Goal: Check status: Check status

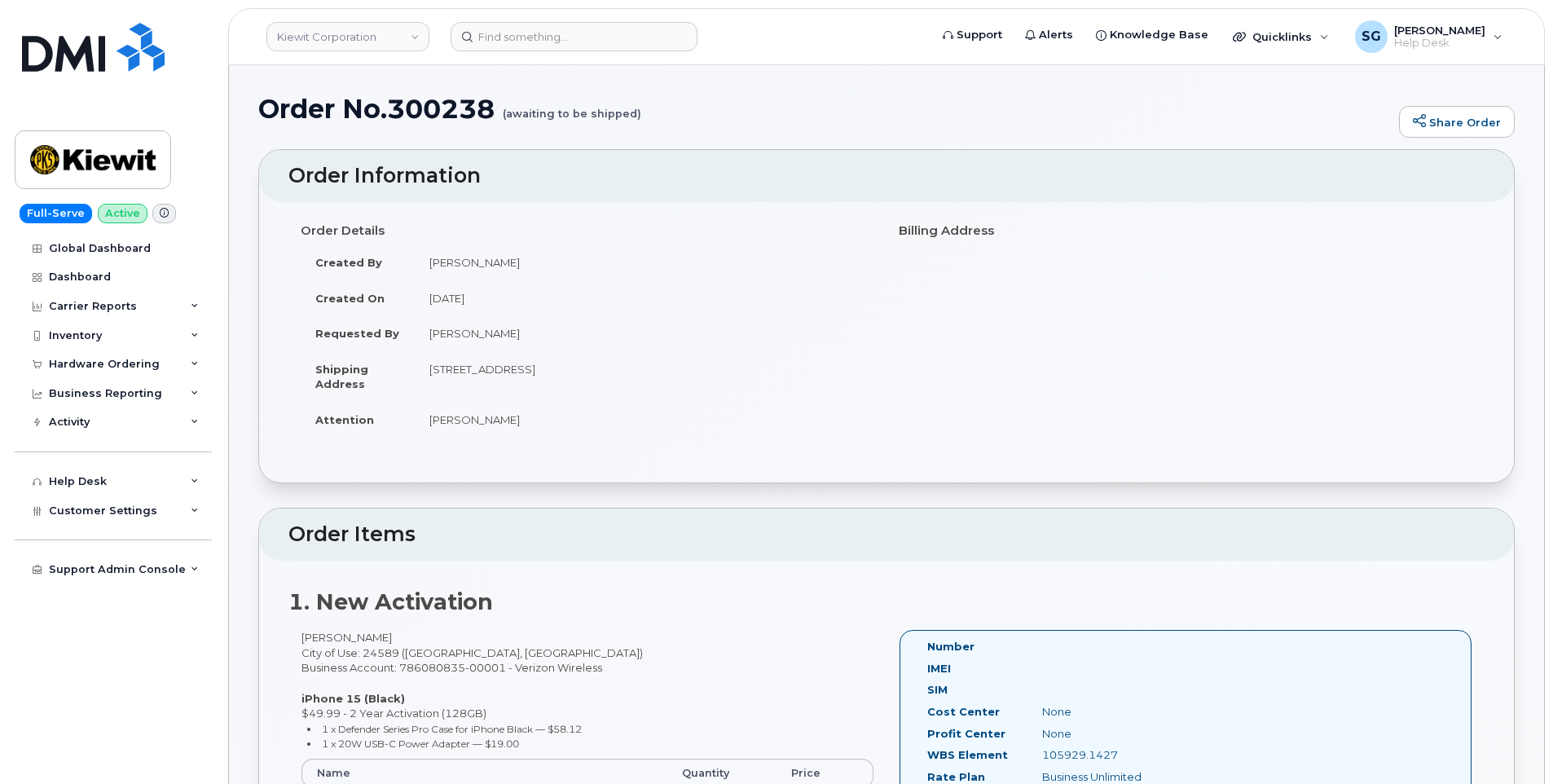
scroll to position [82, 0]
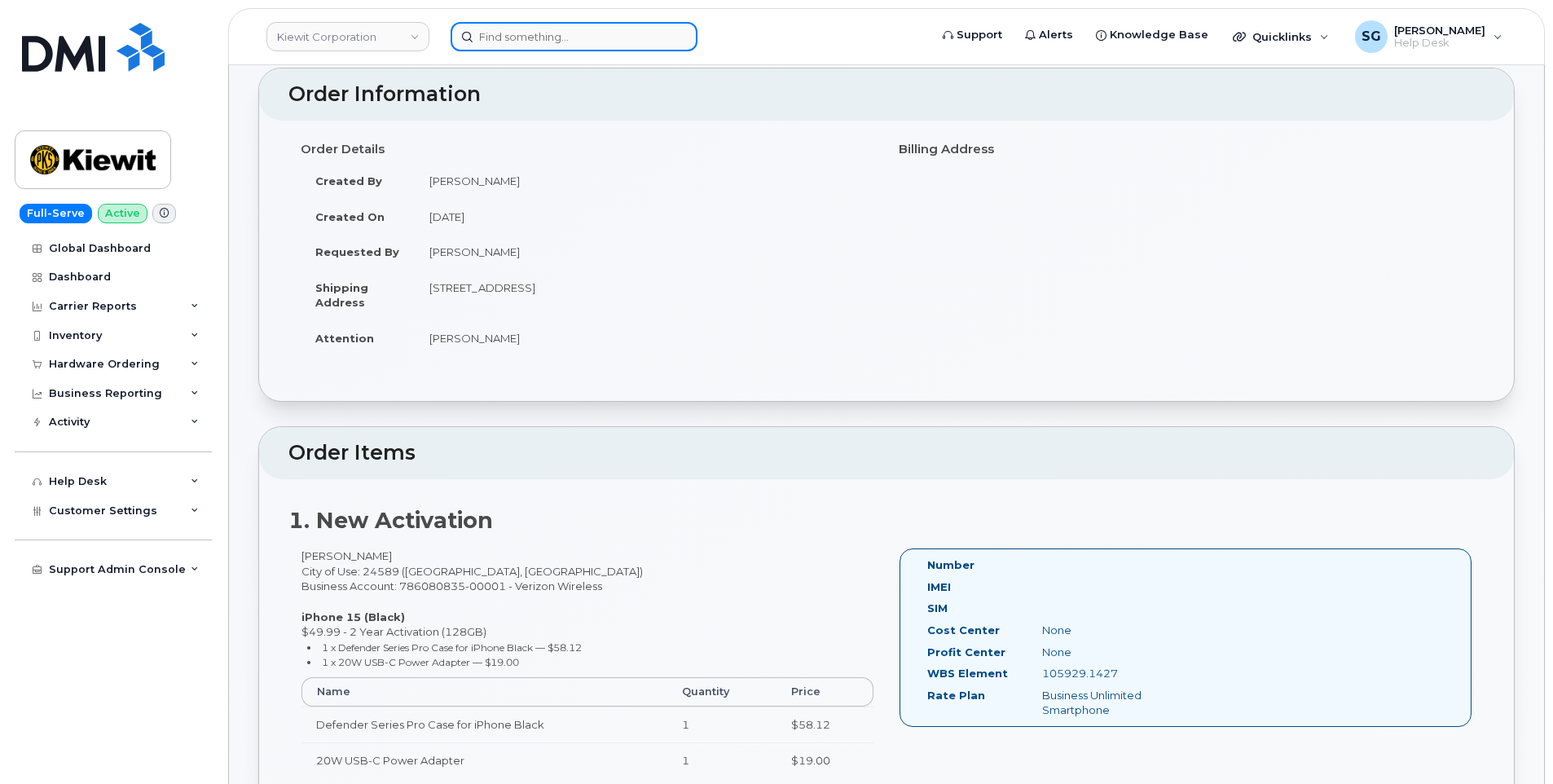
click at [515, 31] on input at bounding box center [574, 36] width 247 height 29
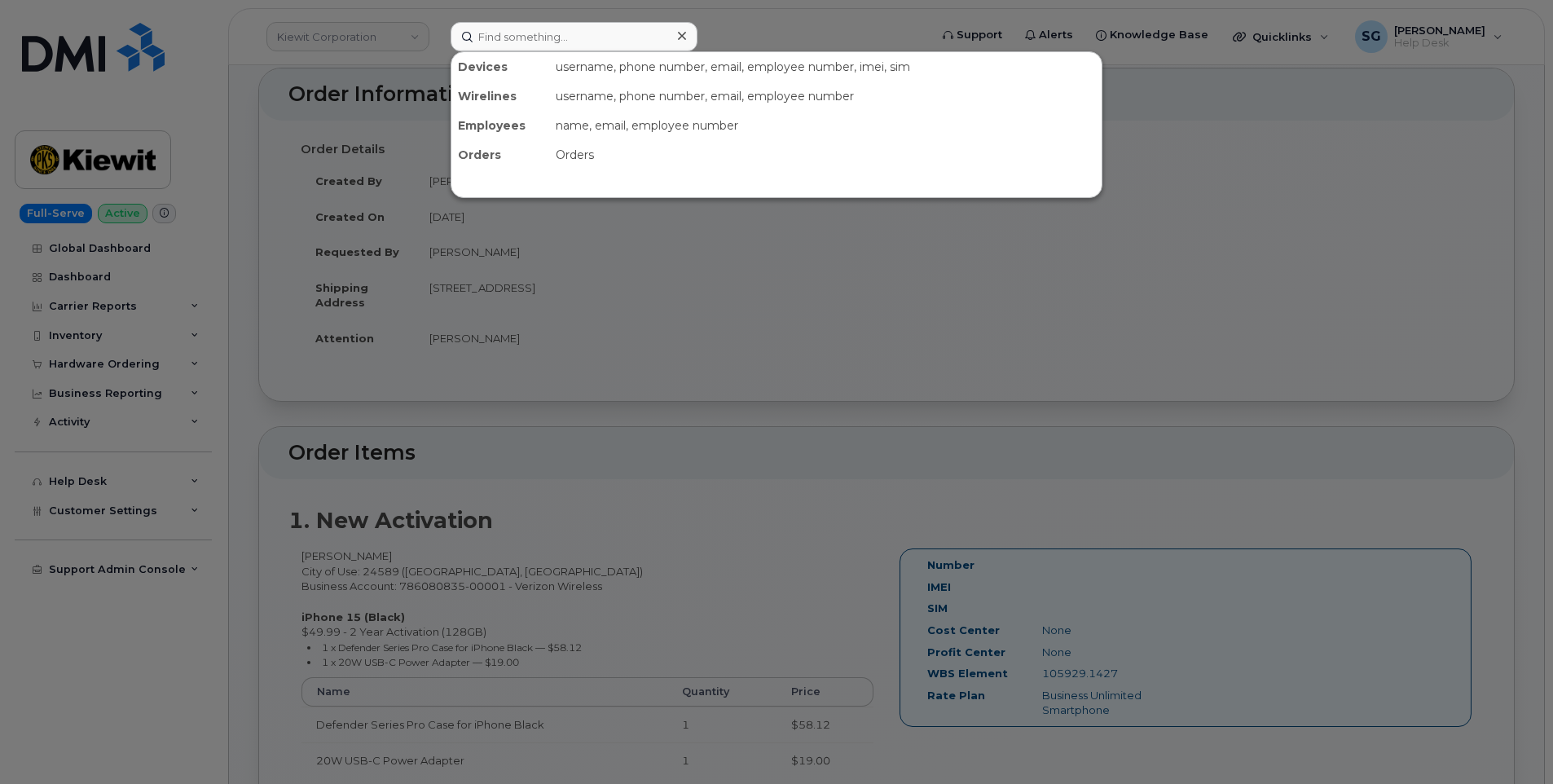
click at [634, 21] on div at bounding box center [776, 392] width 1553 height 784
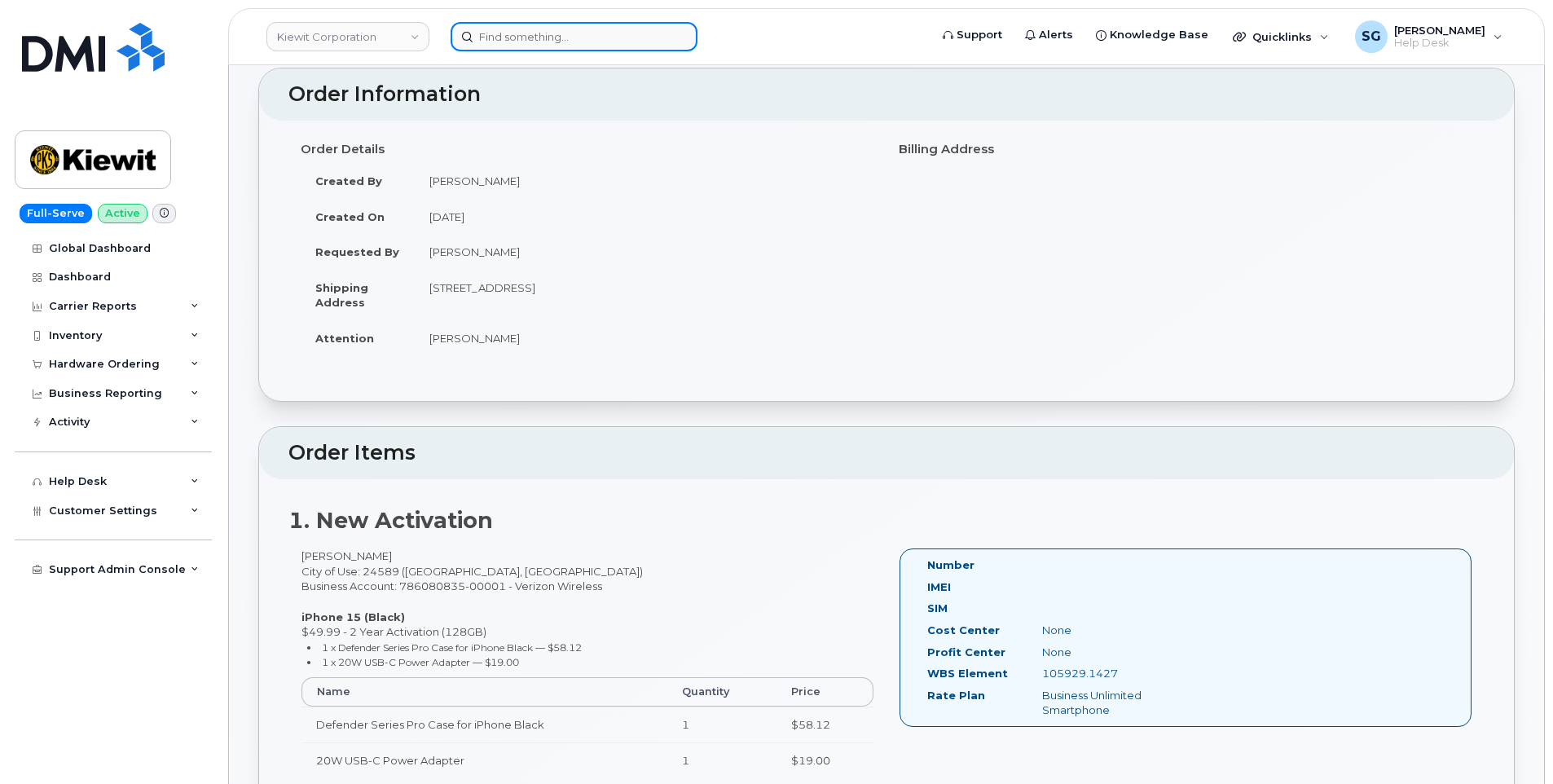
click at [628, 35] on input at bounding box center [574, 36] width 247 height 29
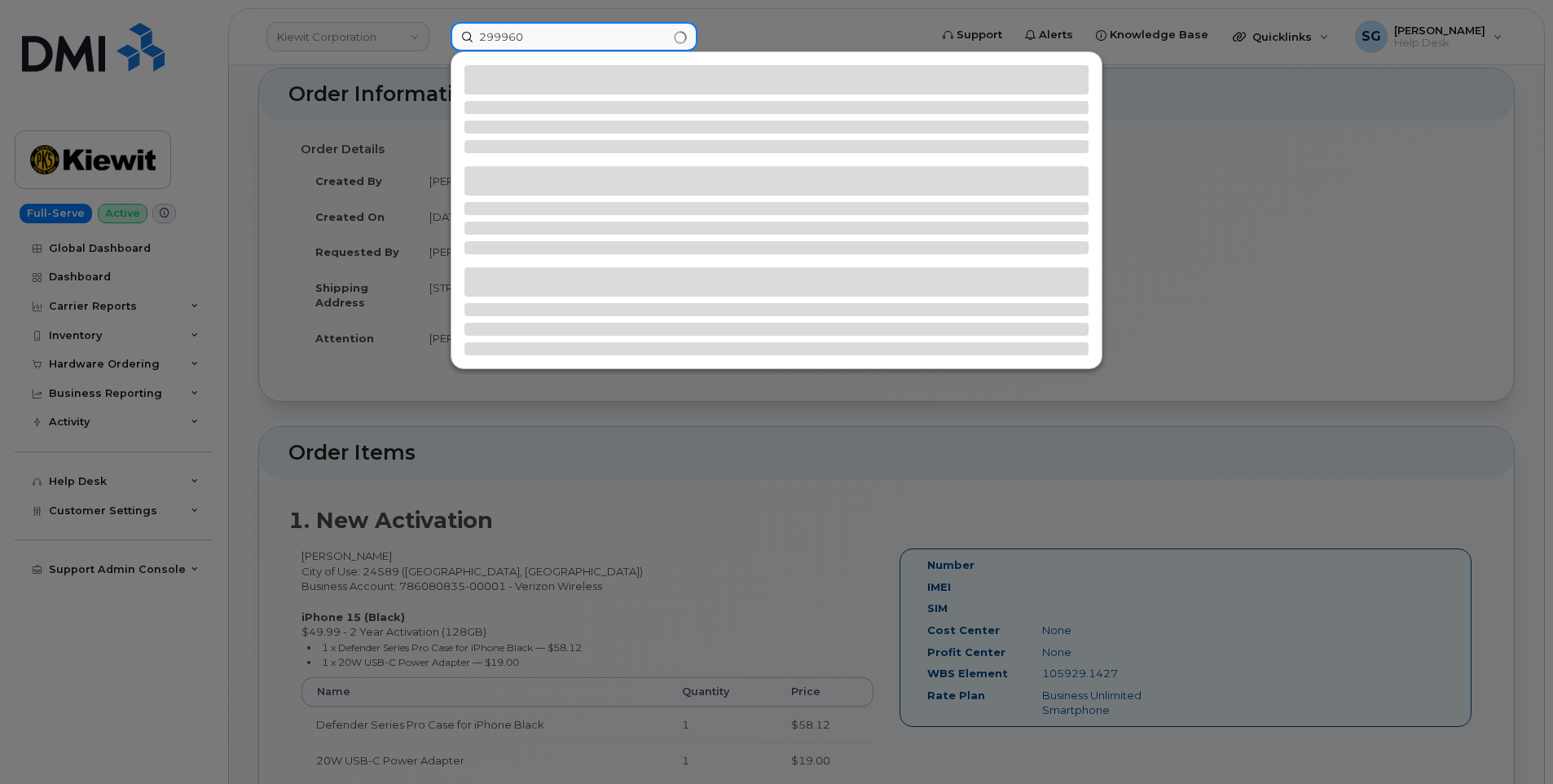
type input "299960"
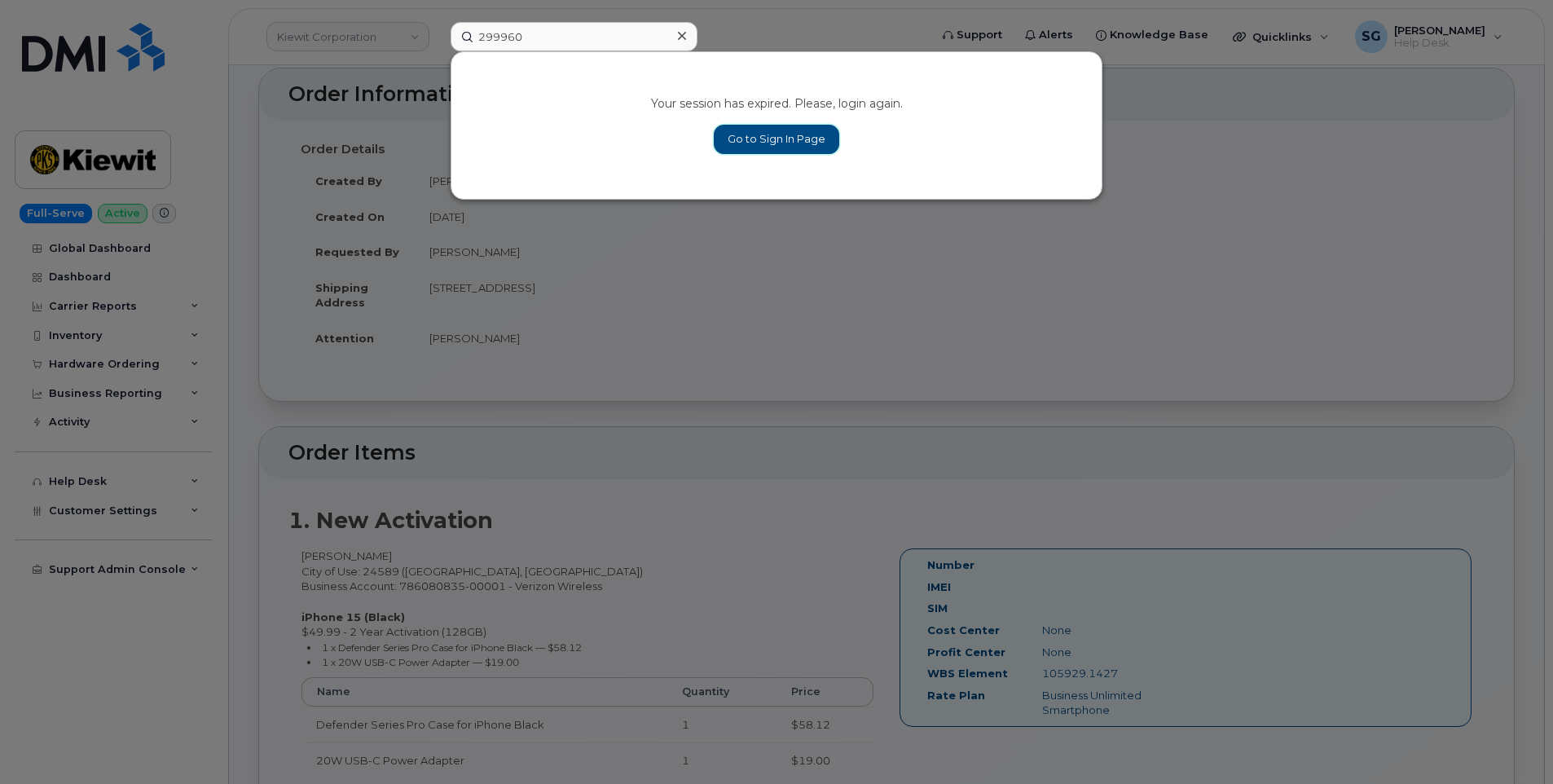
click at [774, 132] on link "Go to Sign In Page" at bounding box center [776, 139] width 126 height 29
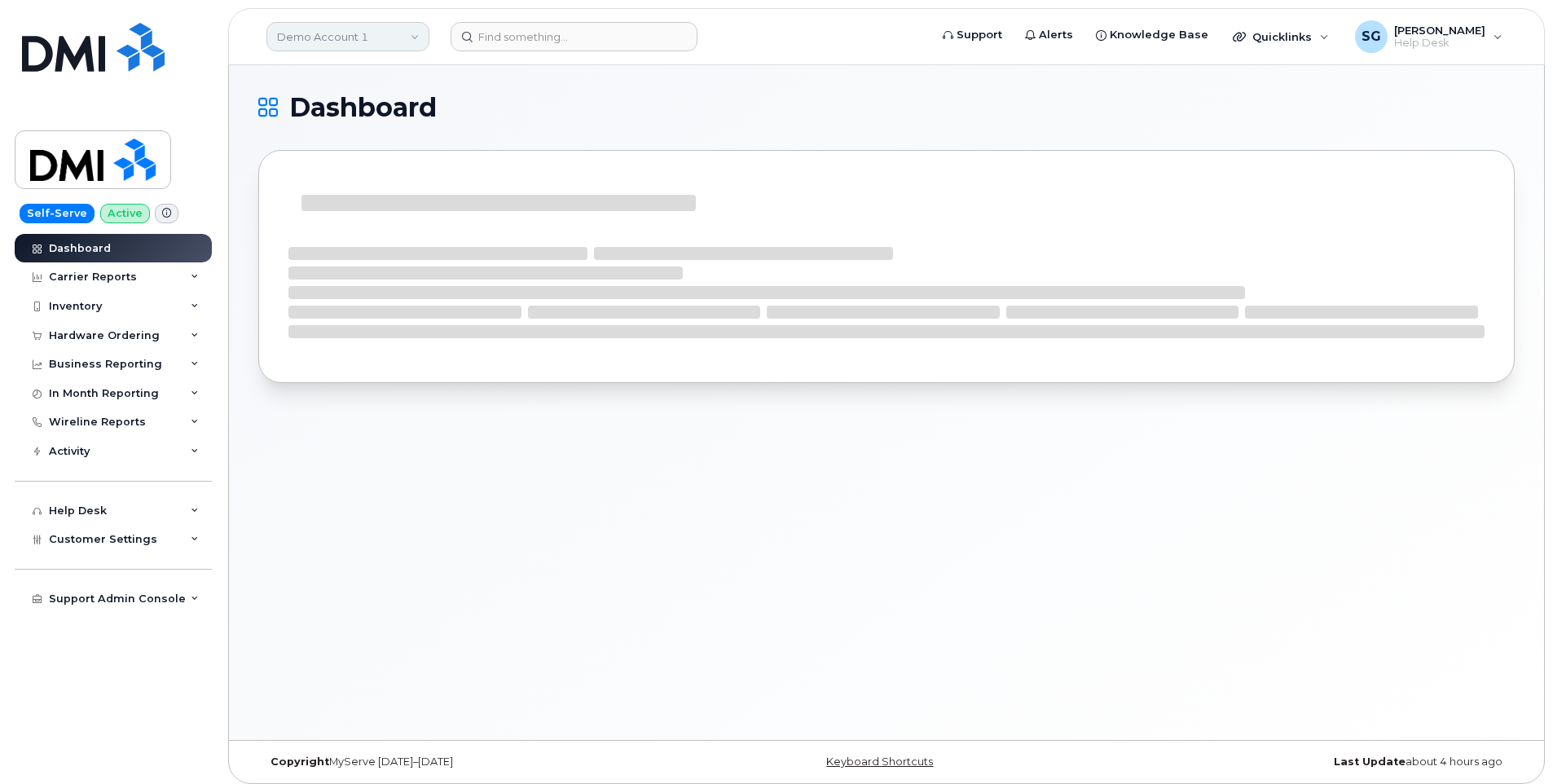
click at [345, 37] on link "Demo Account 1" at bounding box center [348, 36] width 163 height 29
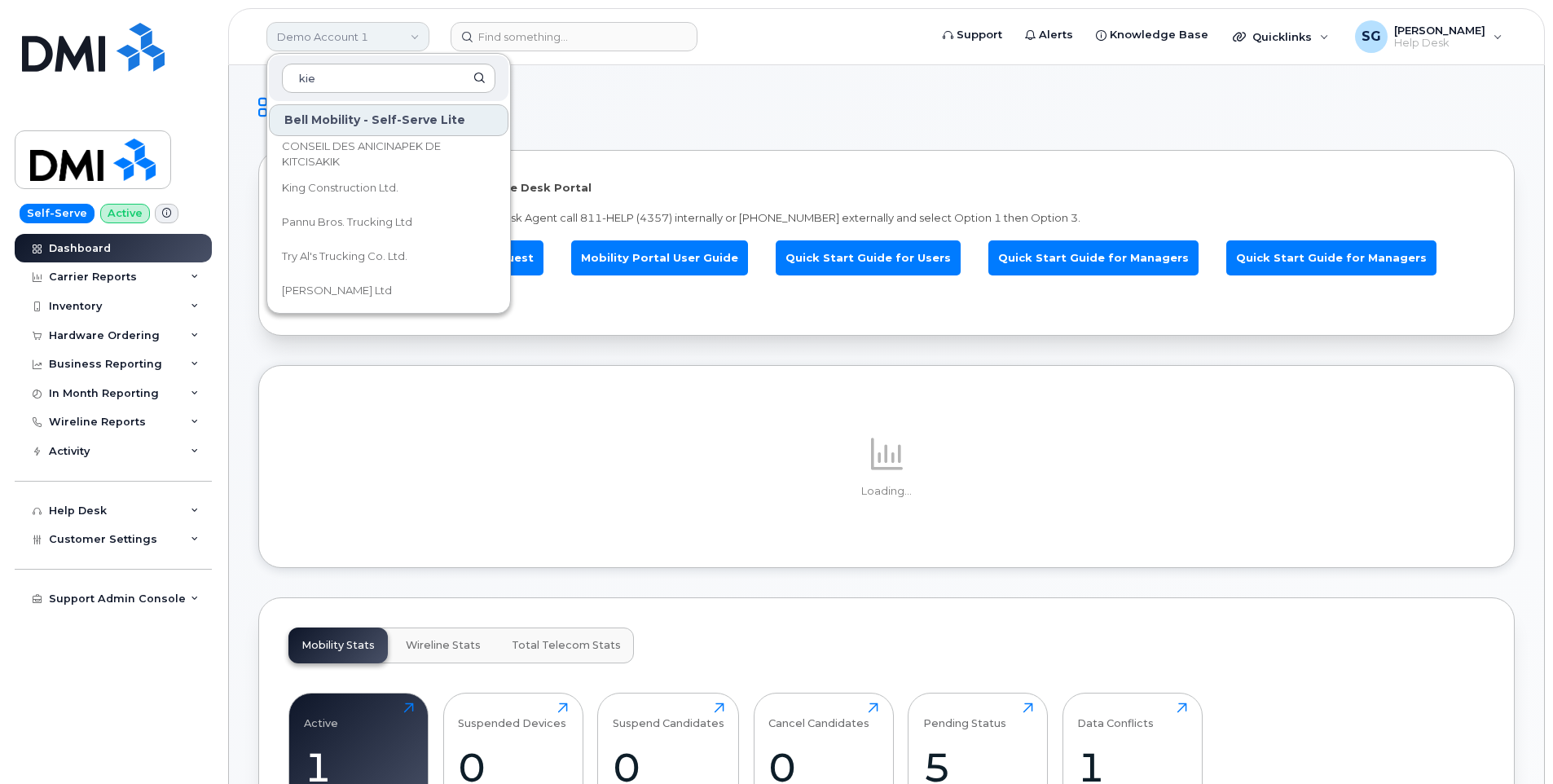
type input "kiew"
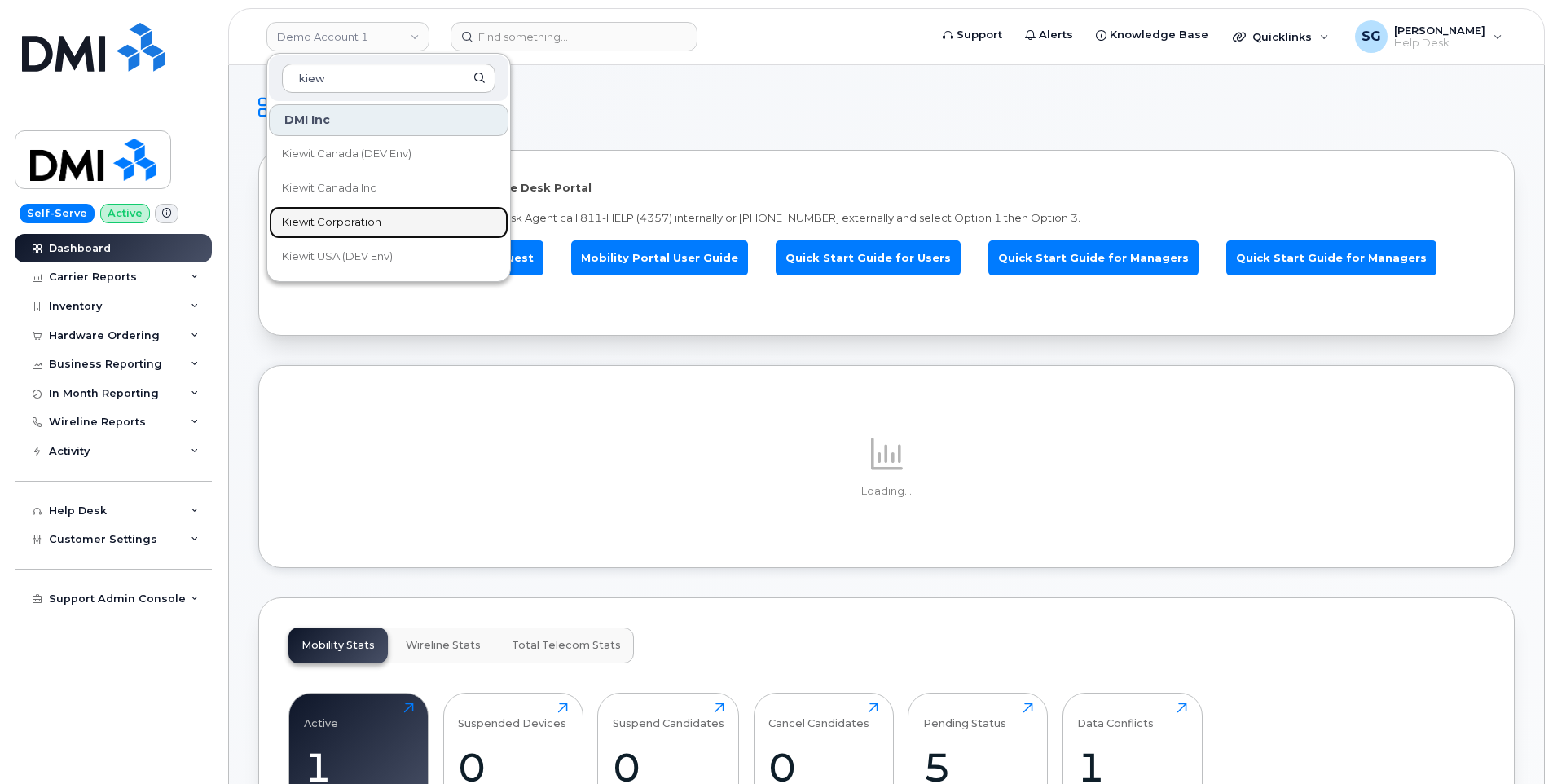
click at [379, 221] on span "Kiewit Corporation" at bounding box center [332, 222] width 99 height 16
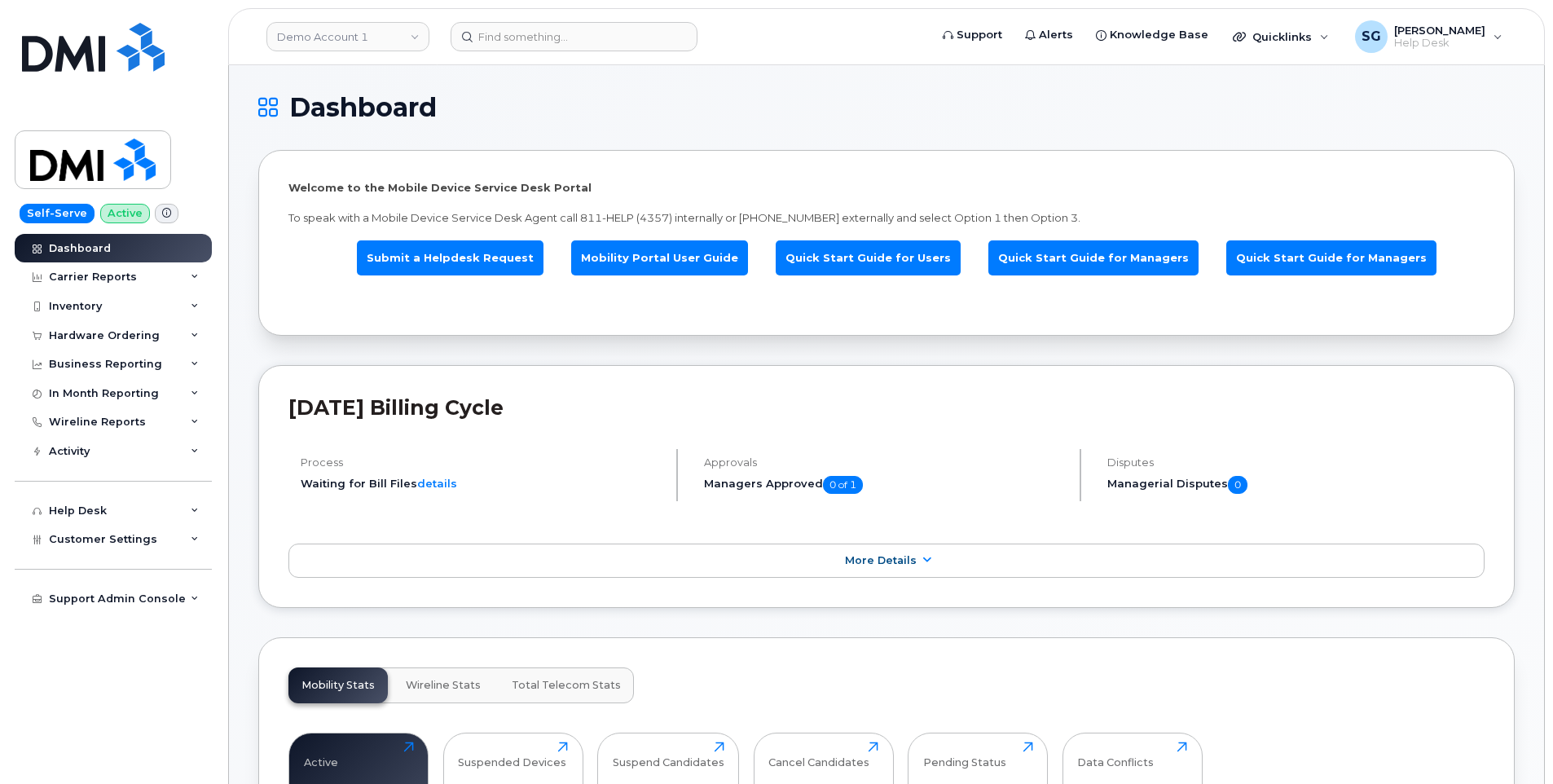
drag, startPoint x: 786, startPoint y: 361, endPoint x: 742, endPoint y: 273, distance: 98.4
click at [303, 45] on link "Demo Account 1" at bounding box center [348, 36] width 163 height 29
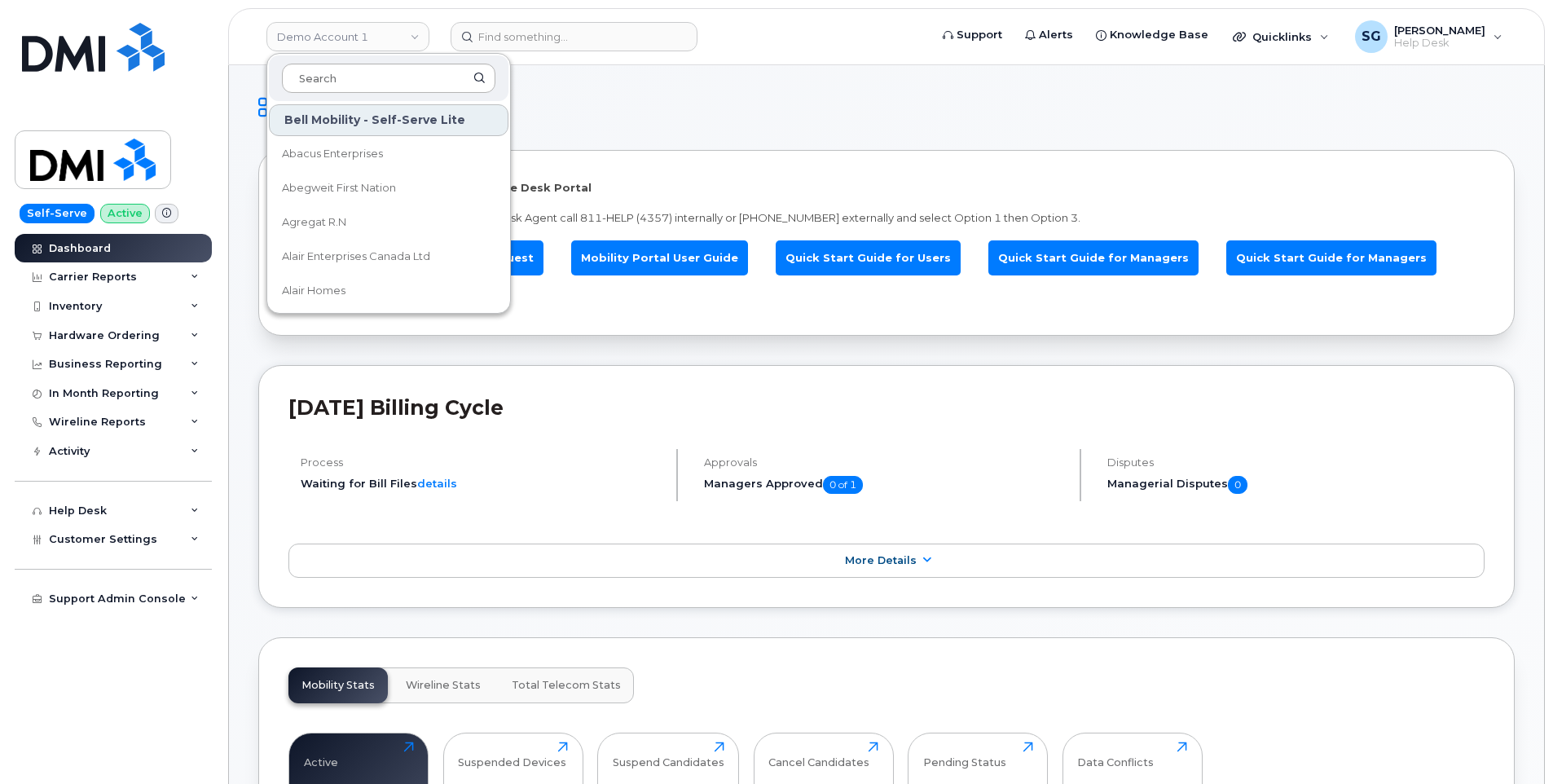
click at [369, 82] on input at bounding box center [389, 78] width 214 height 29
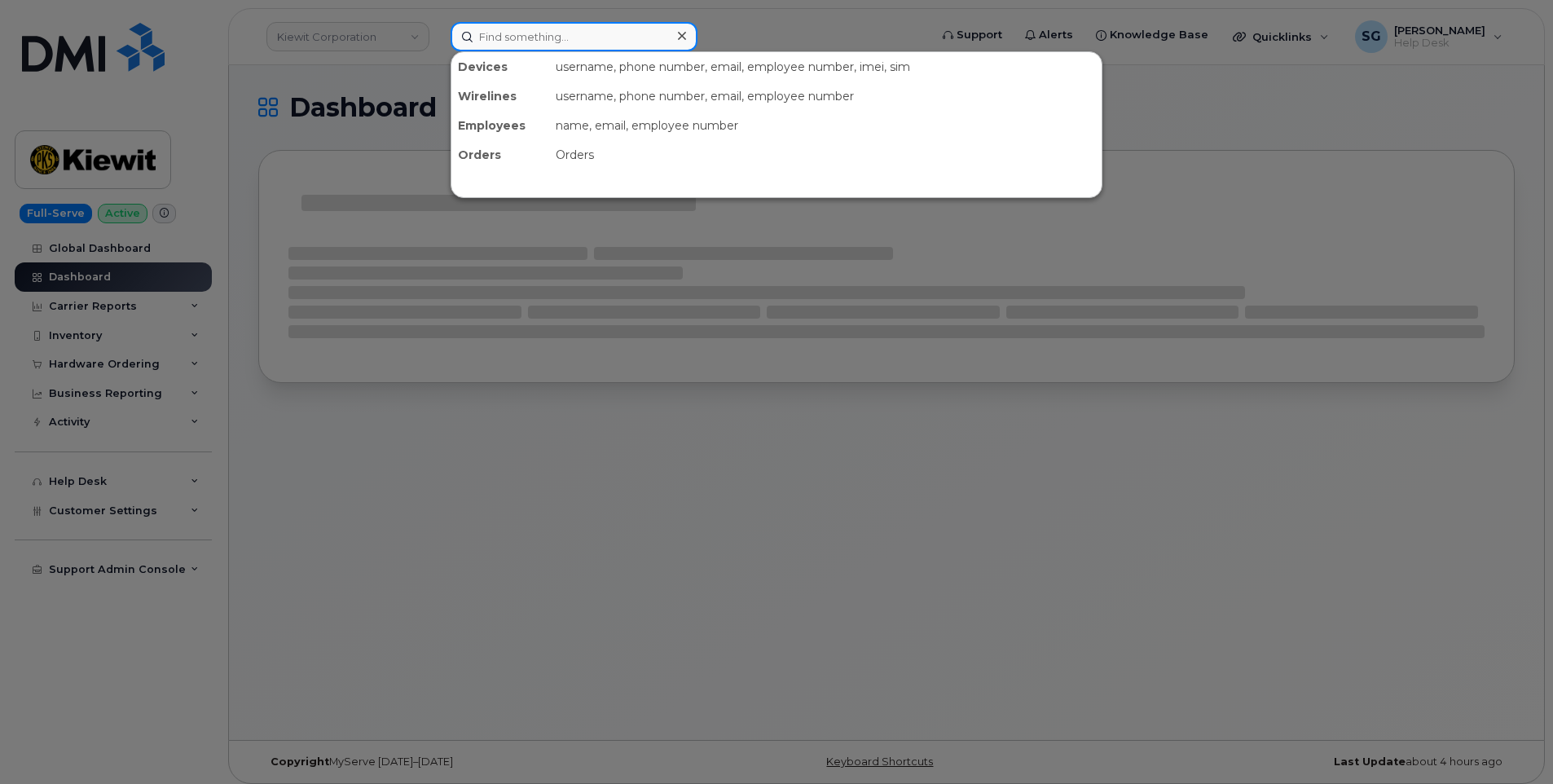
click at [580, 45] on input at bounding box center [574, 36] width 247 height 29
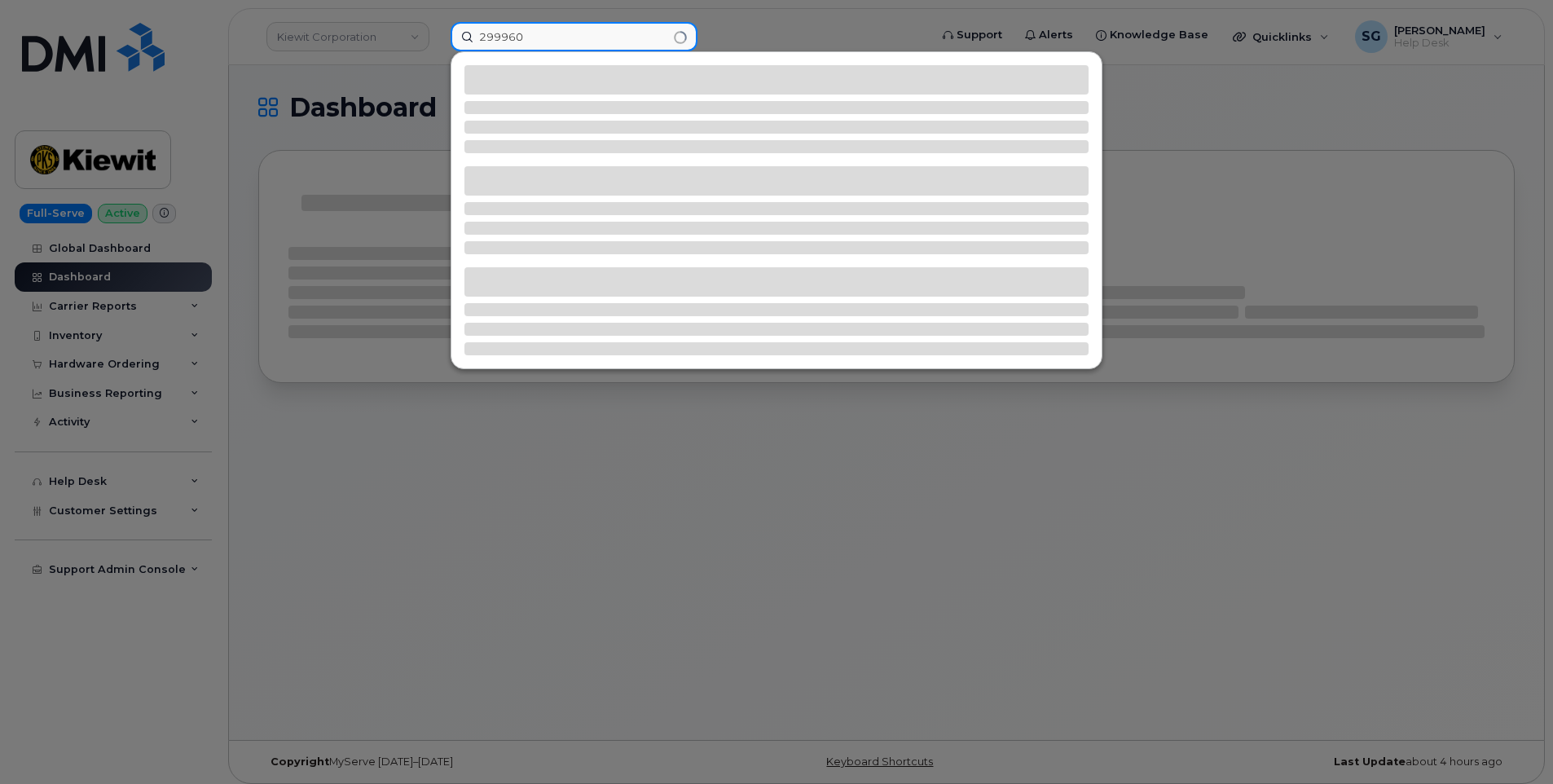
type input "299960"
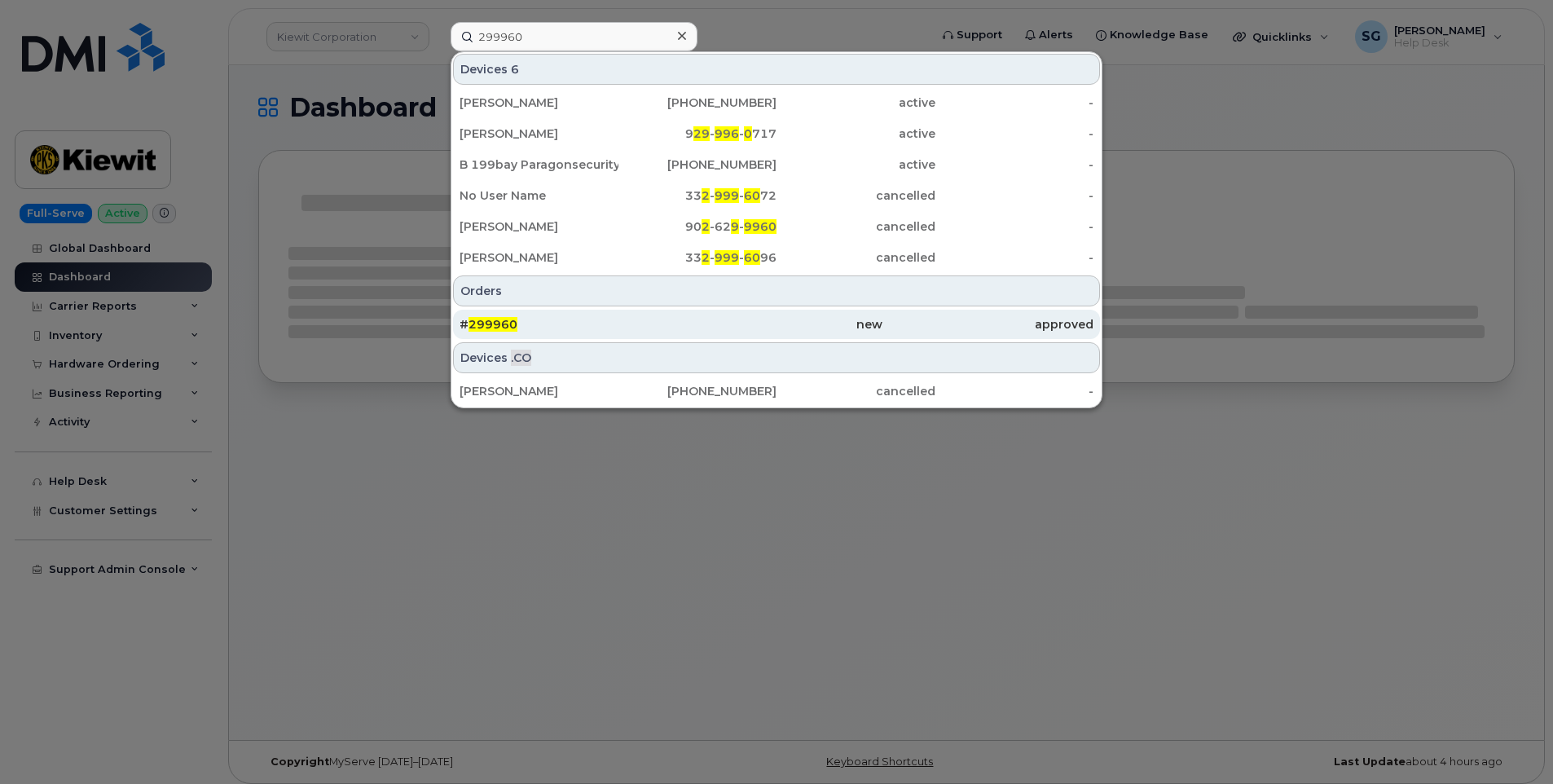
click at [749, 316] on div "new" at bounding box center [776, 324] width 211 height 29
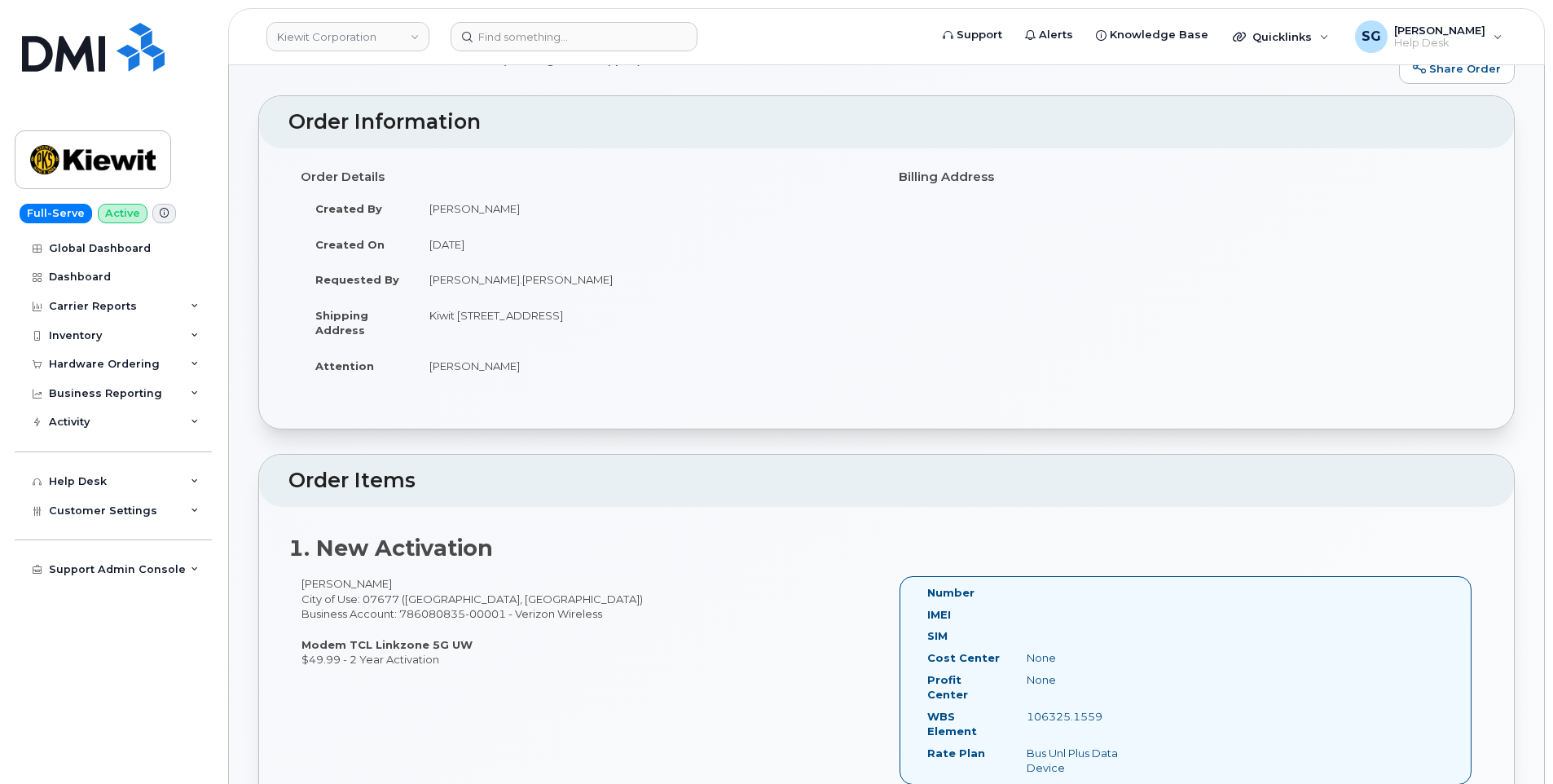
scroll to position [326, 0]
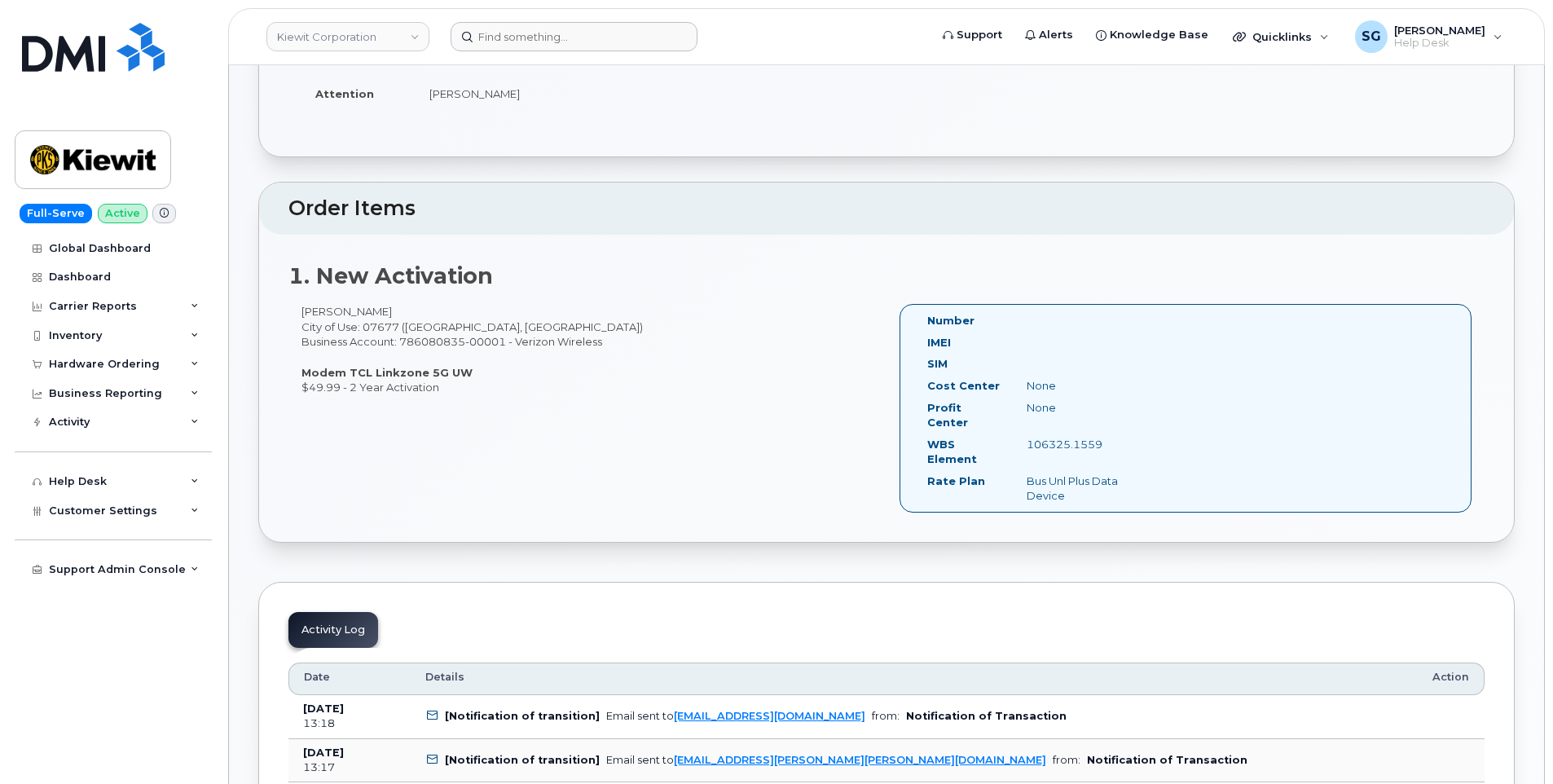
drag, startPoint x: 614, startPoint y: 20, endPoint x: 614, endPoint y: 29, distance: 9.0
click at [614, 29] on header "Kiewit Corporation Support Alerts Knowledge Base Quicklinks Suspend / Cancel De…" at bounding box center [886, 37] width 1317 height 57
click at [614, 31] on input at bounding box center [574, 36] width 247 height 29
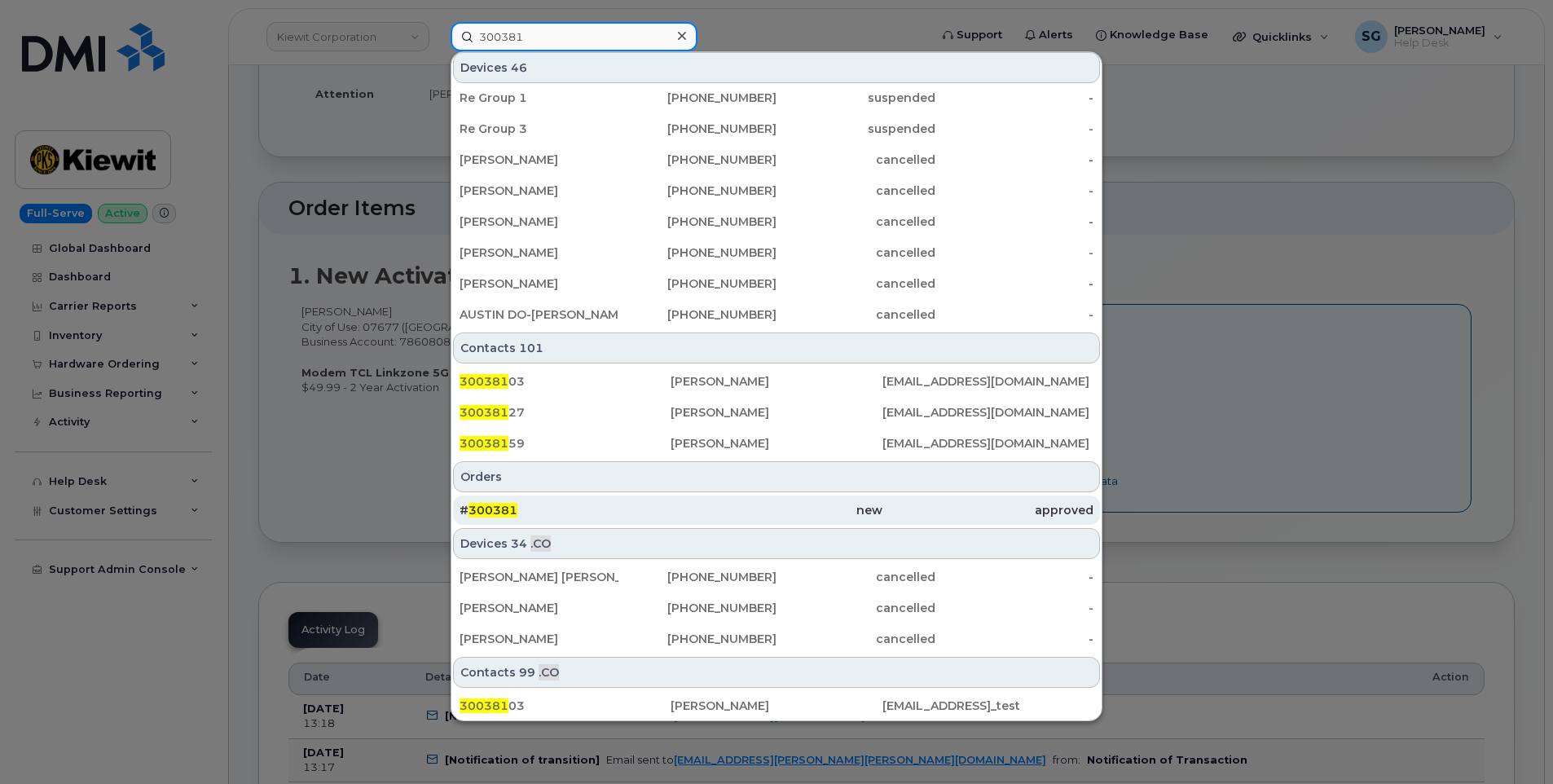
scroll to position [440, 0]
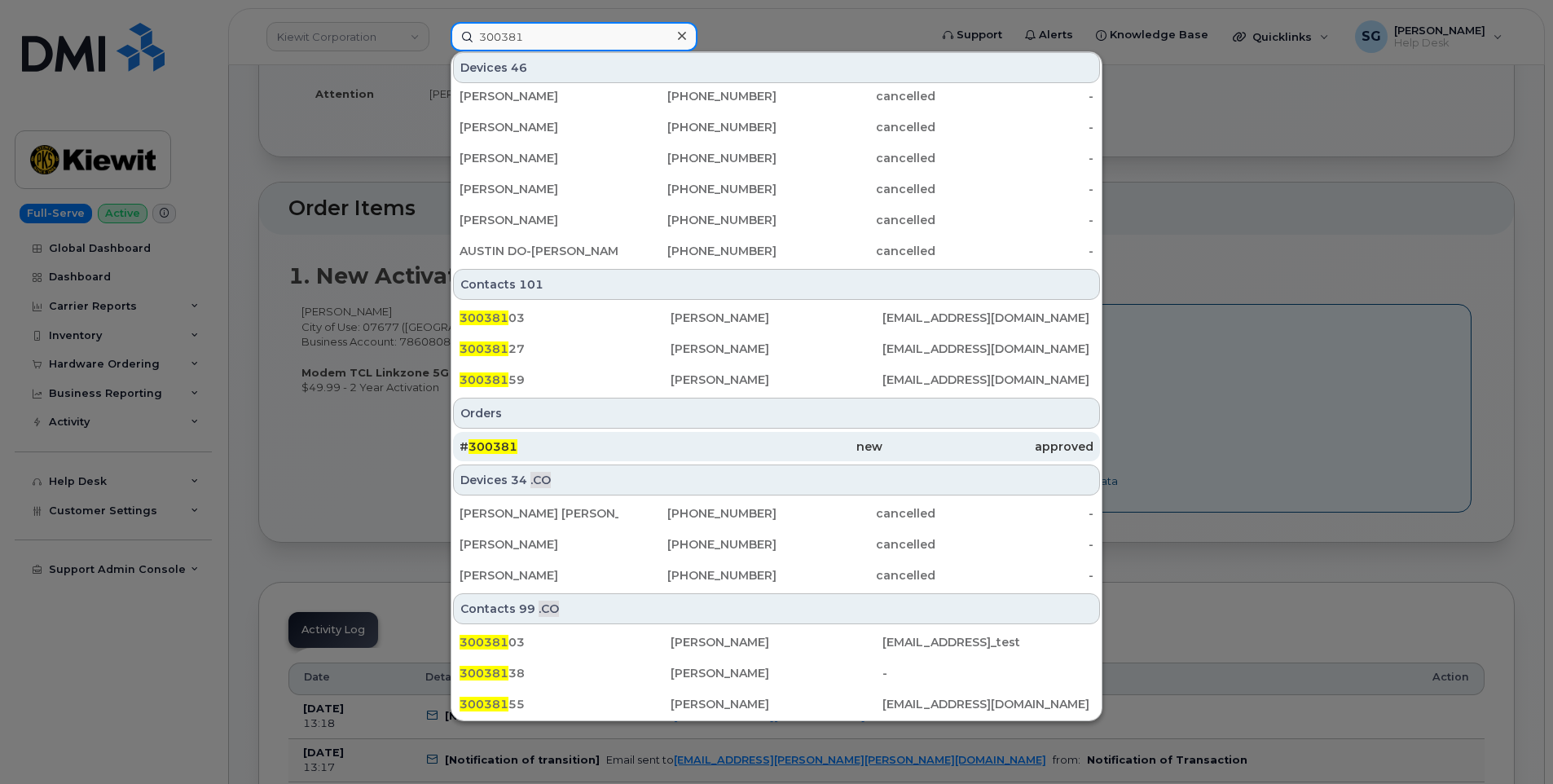
type input "300381"
click at [682, 437] on div "new" at bounding box center [776, 446] width 211 height 29
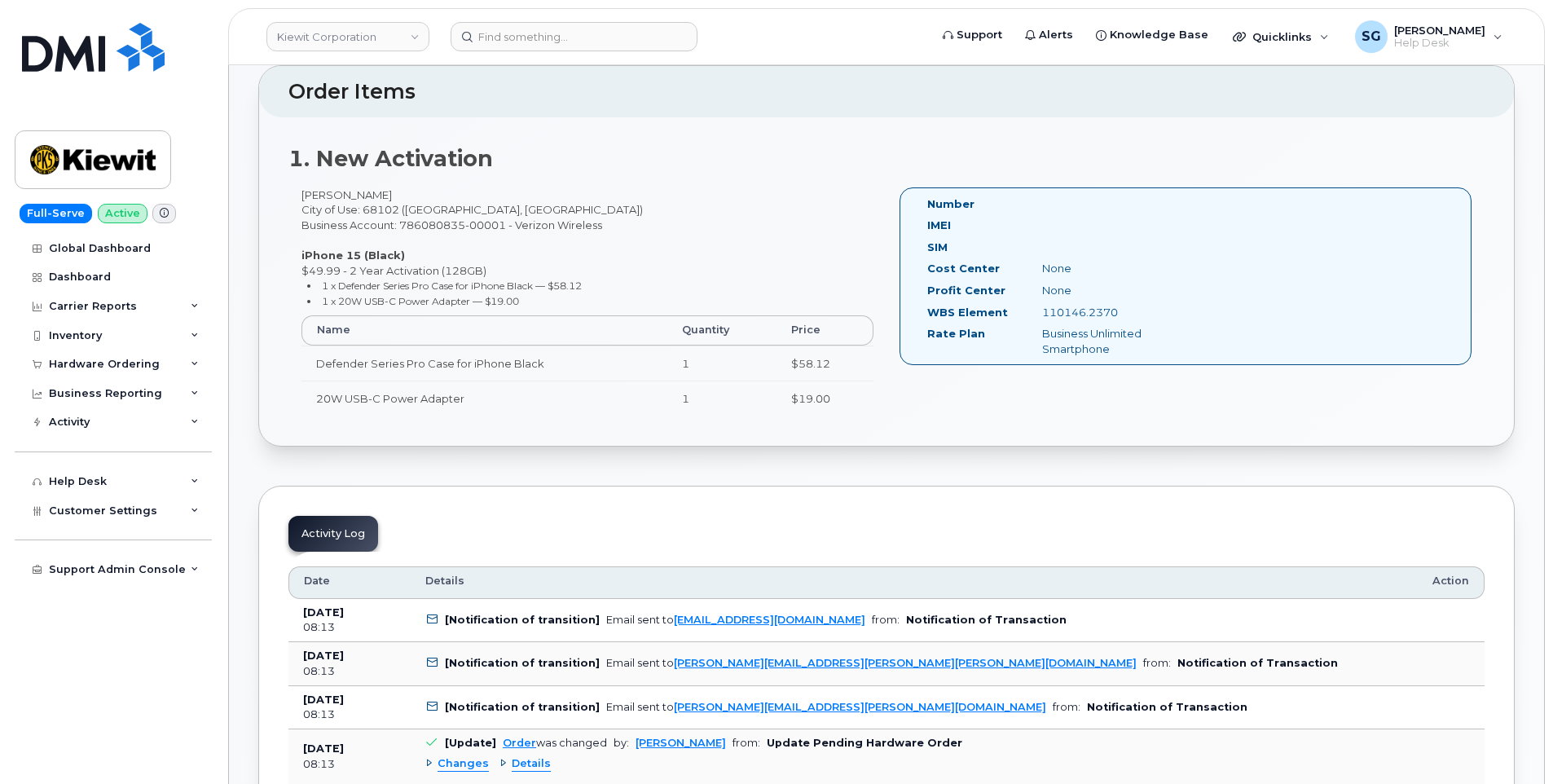
scroll to position [163, 0]
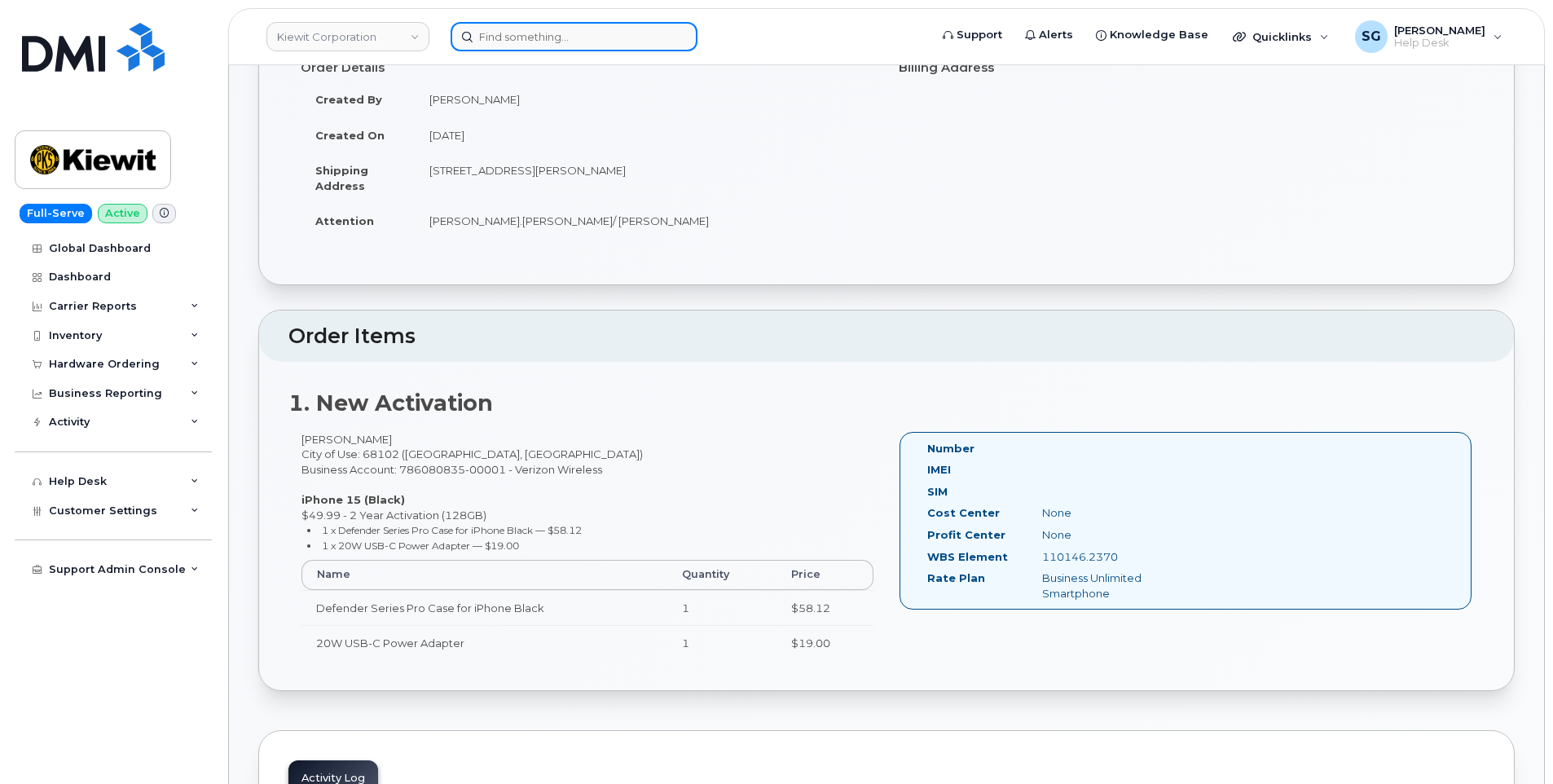
click at [611, 36] on input at bounding box center [574, 36] width 247 height 29
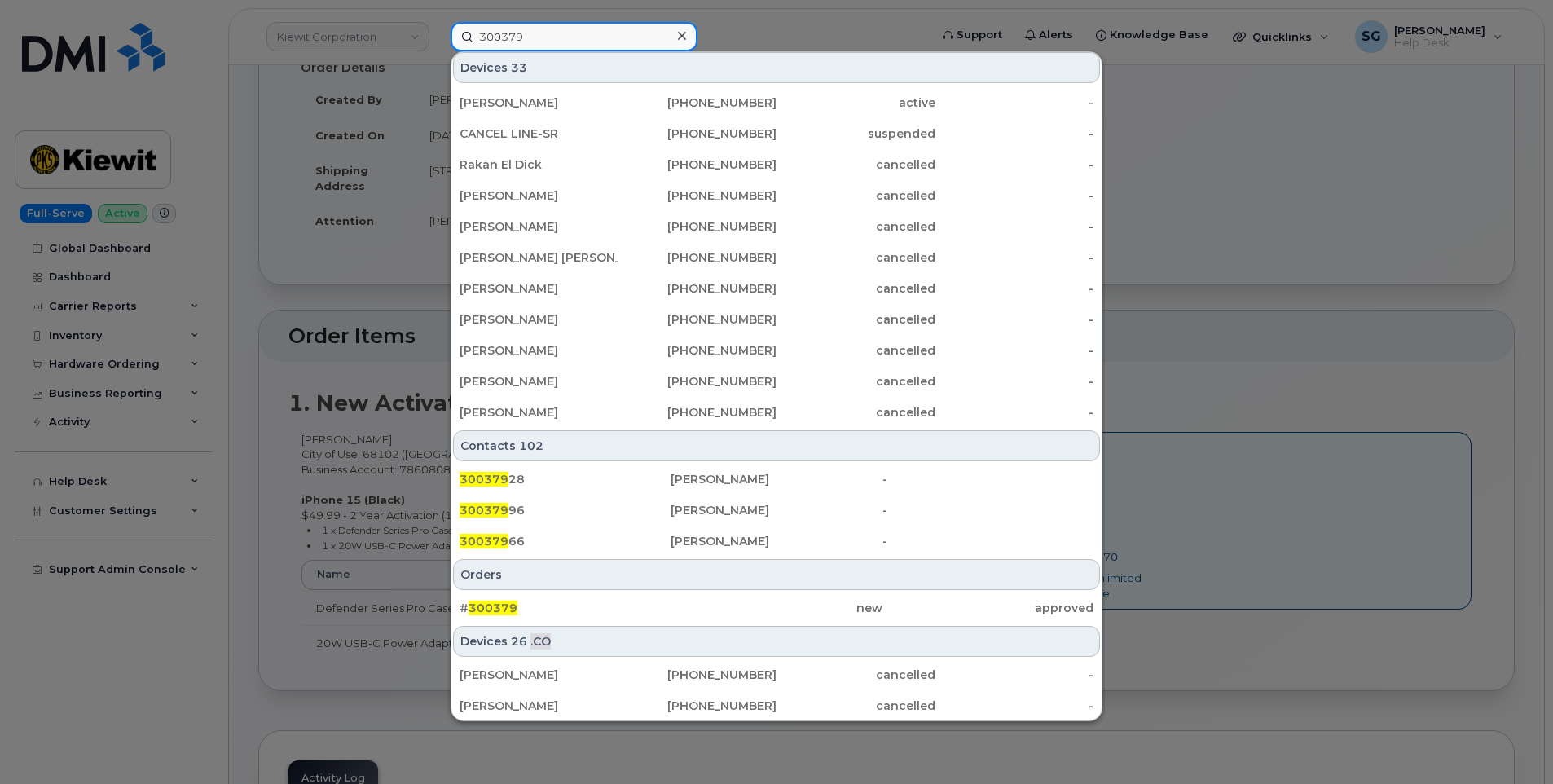
scroll to position [440, 0]
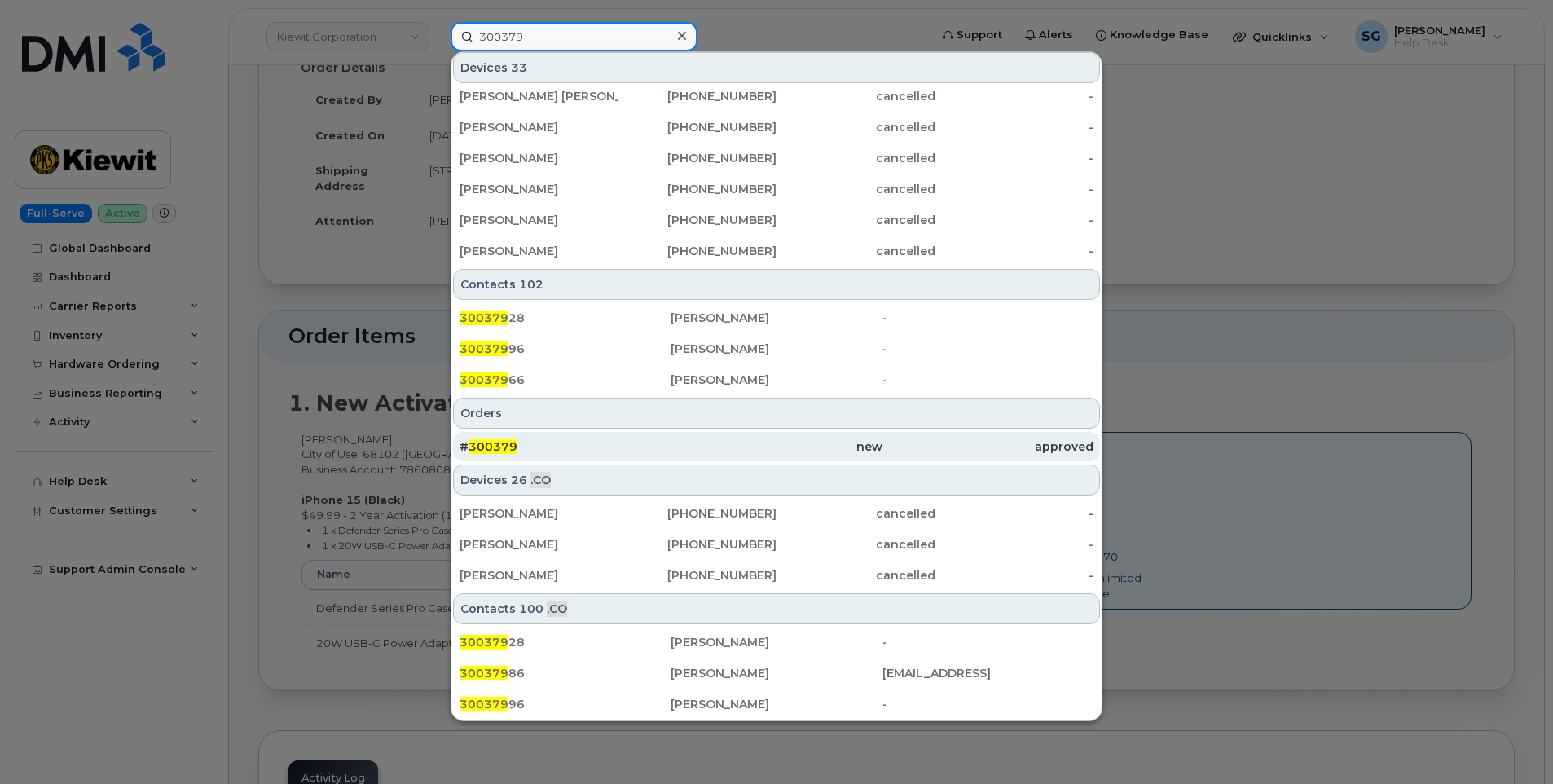
type input "300379"
click at [569, 440] on div "# 300379" at bounding box center [565, 445] width 211 height 16
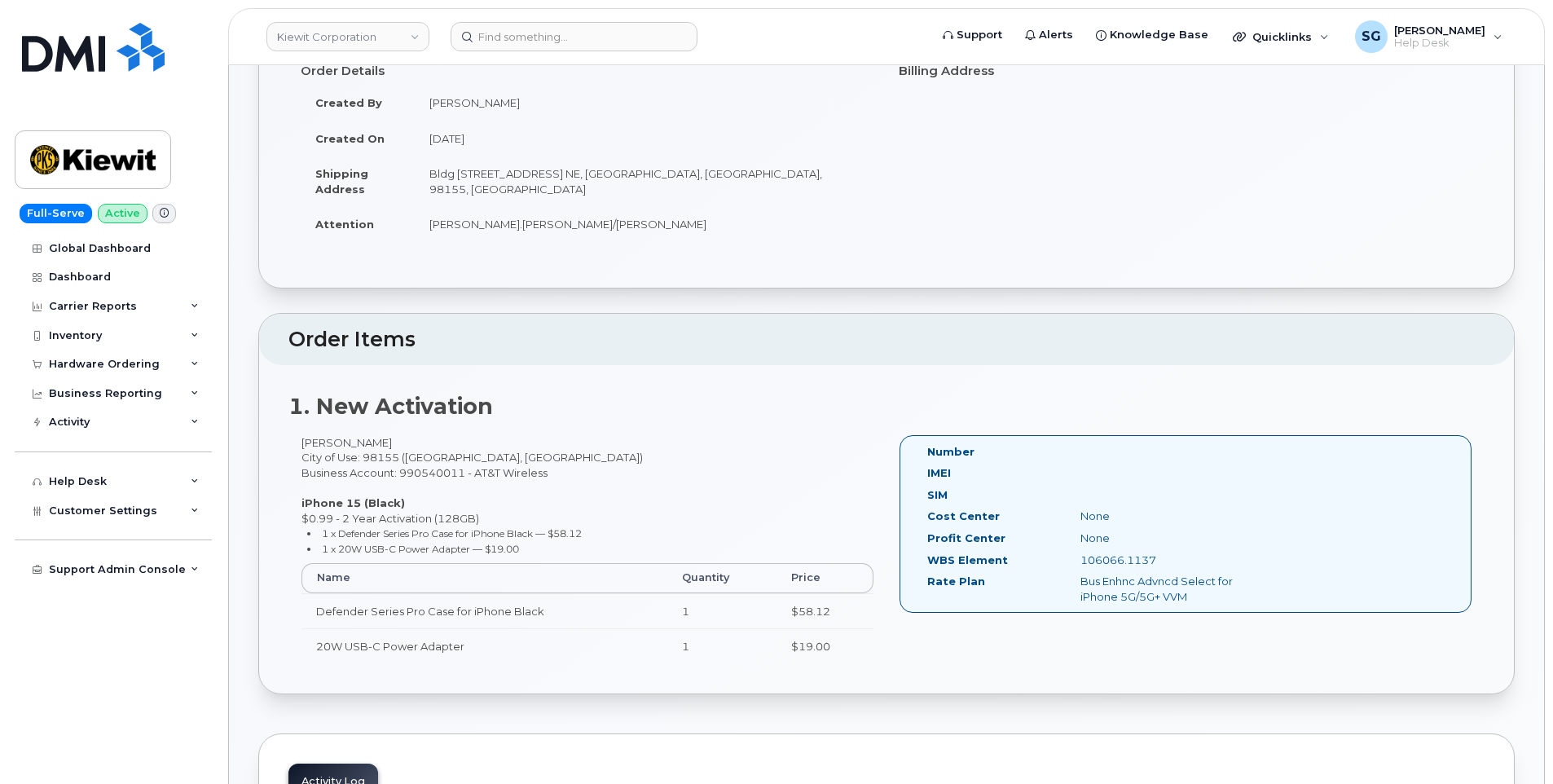
scroll to position [163, 0]
